Goal: Information Seeking & Learning: Compare options

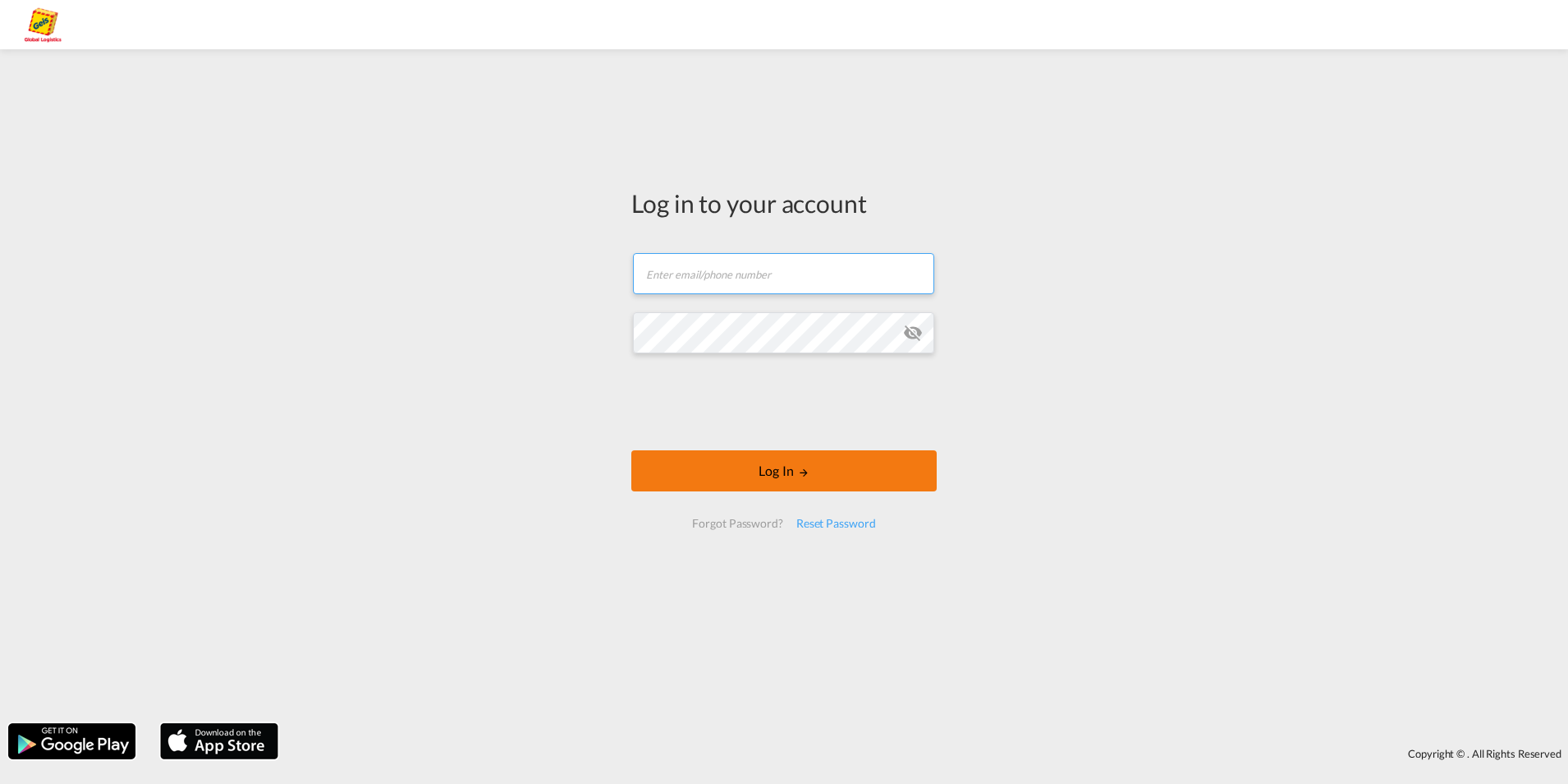
type input "[PERSON_NAME][EMAIL_ADDRESS][PERSON_NAME][PERSON_NAME][DOMAIN_NAME]"
click at [805, 475] on md-icon "LOGIN" at bounding box center [804, 473] width 11 height 11
